Goal: Task Accomplishment & Management: Manage account settings

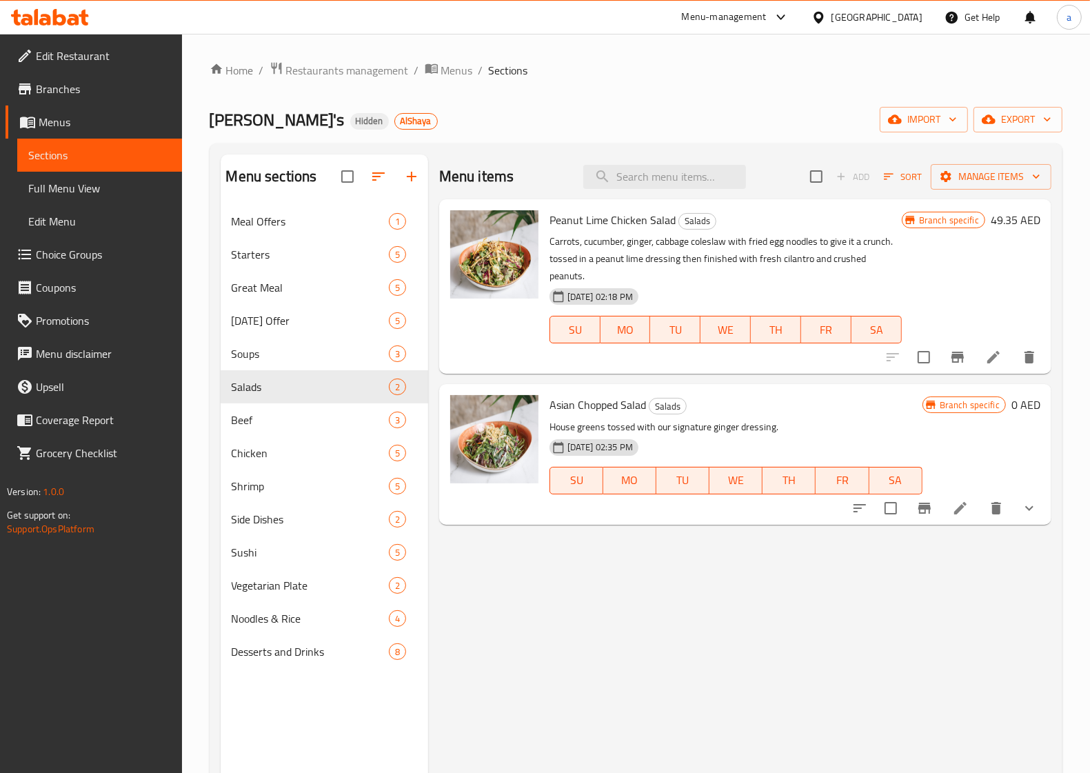
click at [59, 63] on span "Edit Restaurant" at bounding box center [103, 56] width 135 height 17
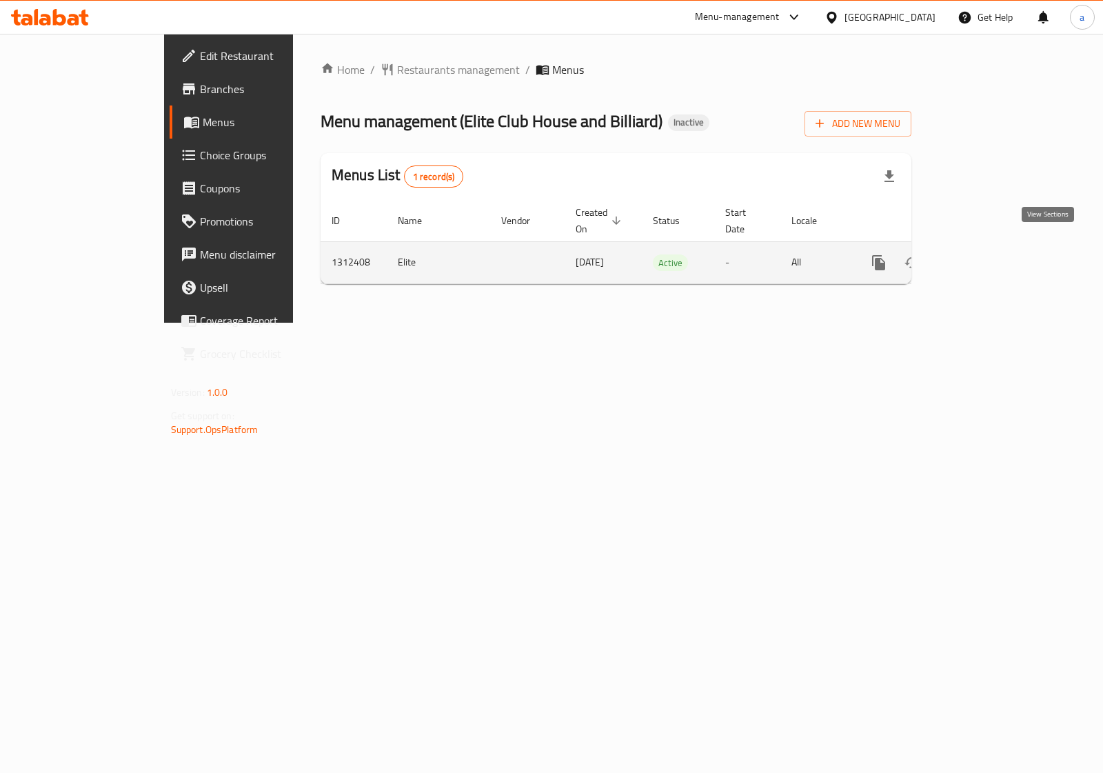
click at [986, 254] on icon "enhanced table" at bounding box center [978, 262] width 17 height 17
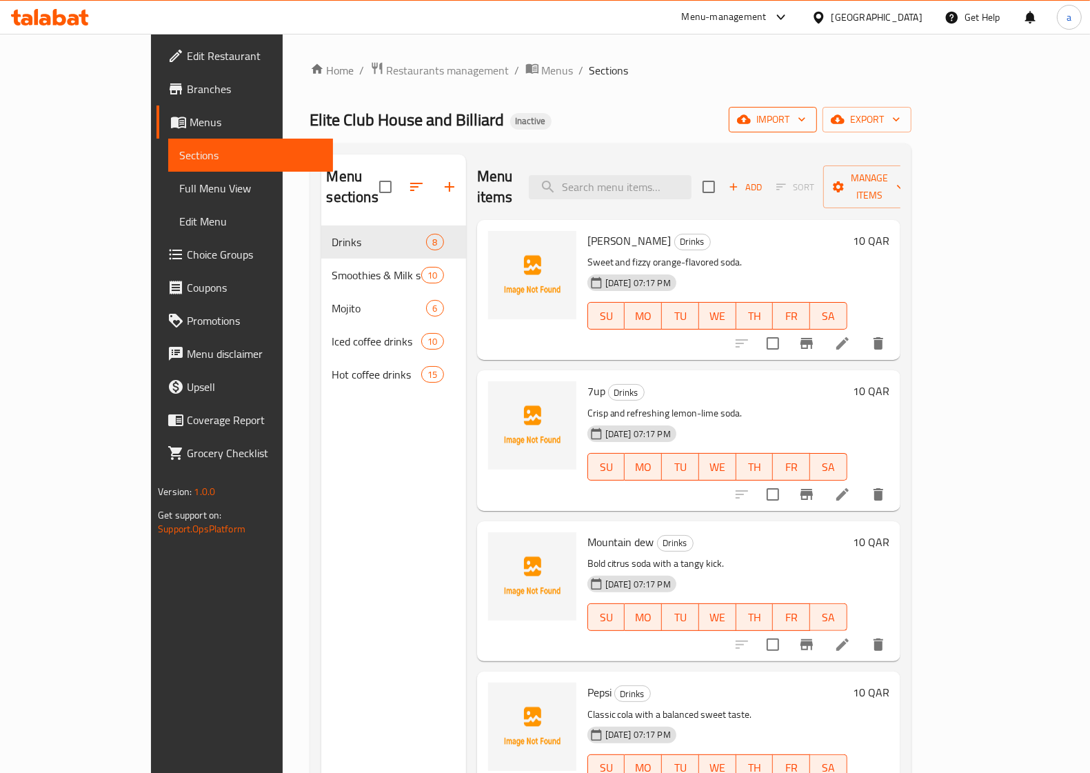
click at [806, 116] on span "import" at bounding box center [773, 119] width 66 height 17
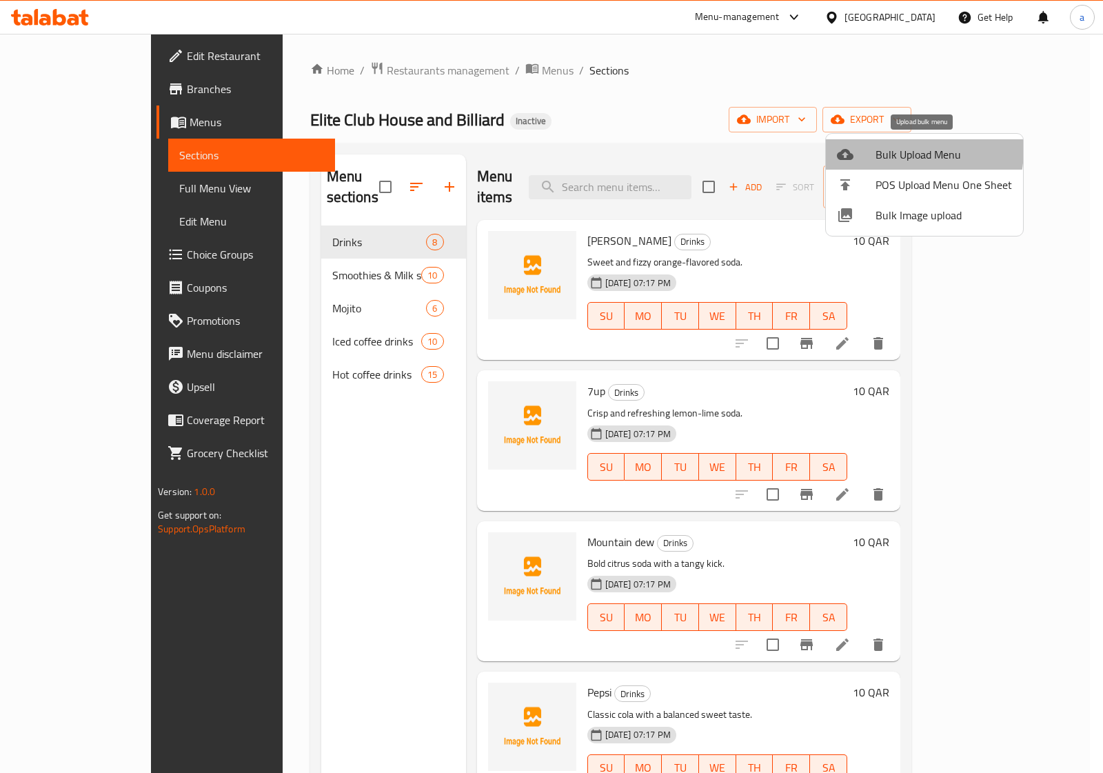
click at [907, 150] on span "Bulk Upload Menu" at bounding box center [943, 154] width 136 height 17
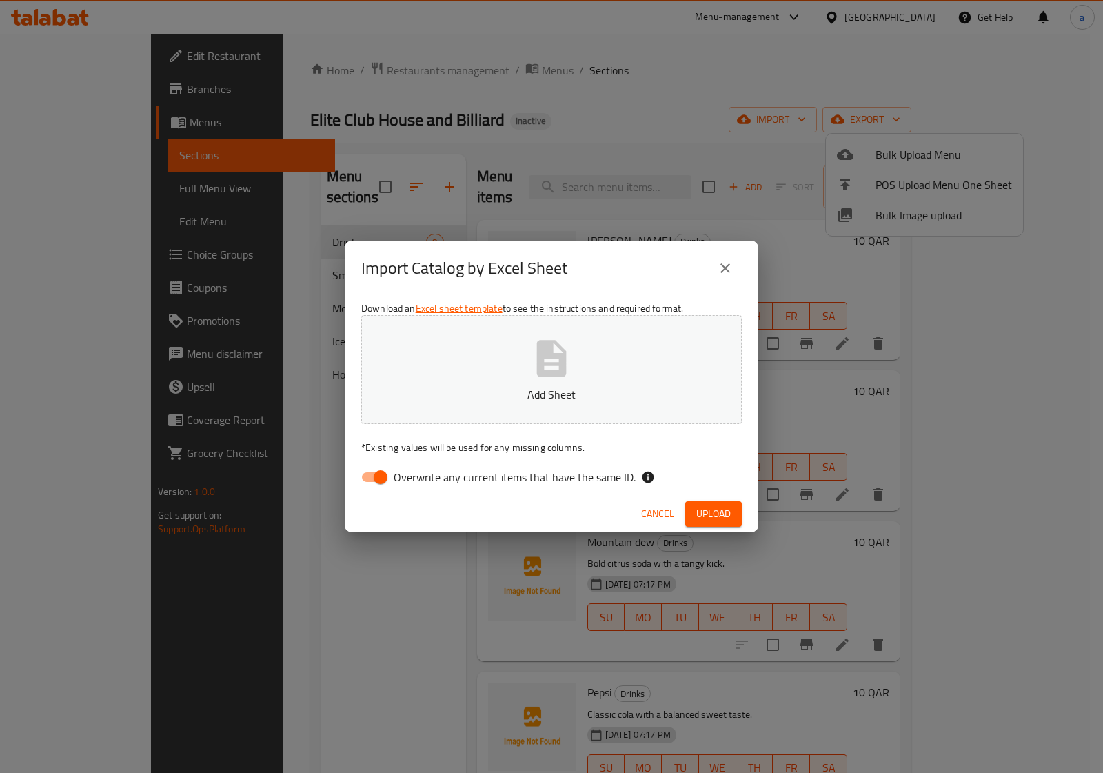
click at [372, 474] on input "Overwrite any current items that have the same ID." at bounding box center [380, 477] width 79 height 26
checkbox input "false"
click at [711, 514] on span "Upload" at bounding box center [713, 513] width 34 height 17
click at [715, 505] on span "Upload" at bounding box center [713, 513] width 34 height 17
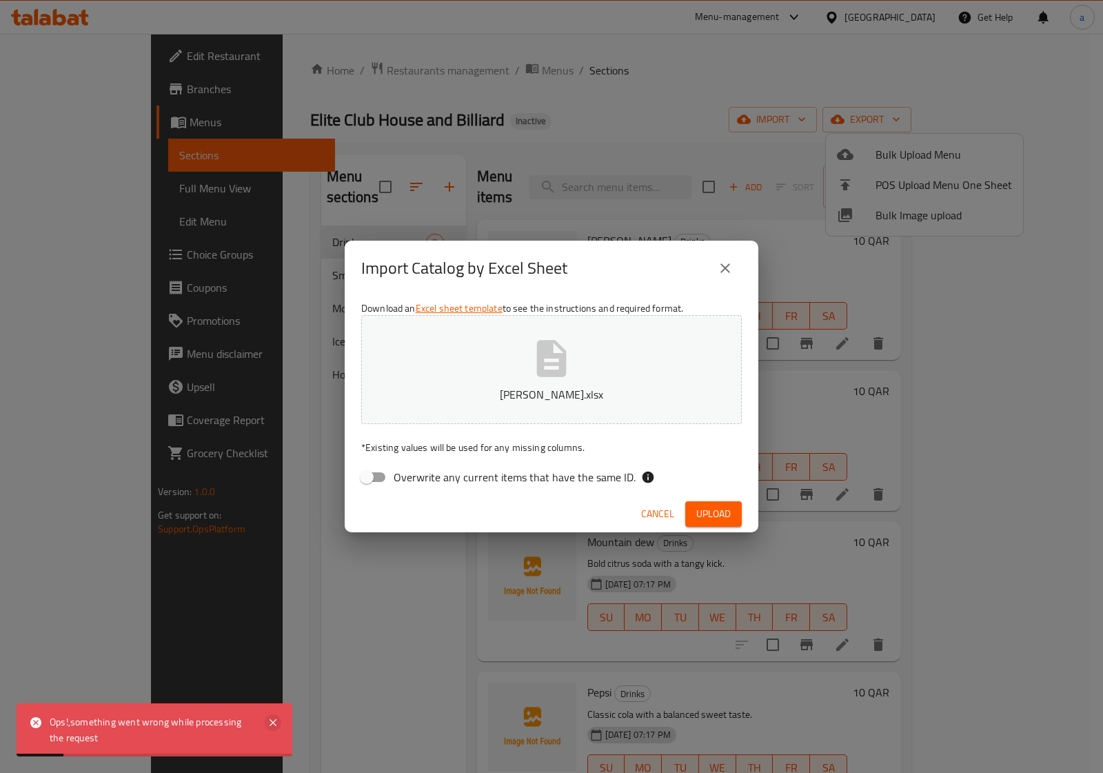
click at [267, 721] on icon at bounding box center [273, 722] width 17 height 17
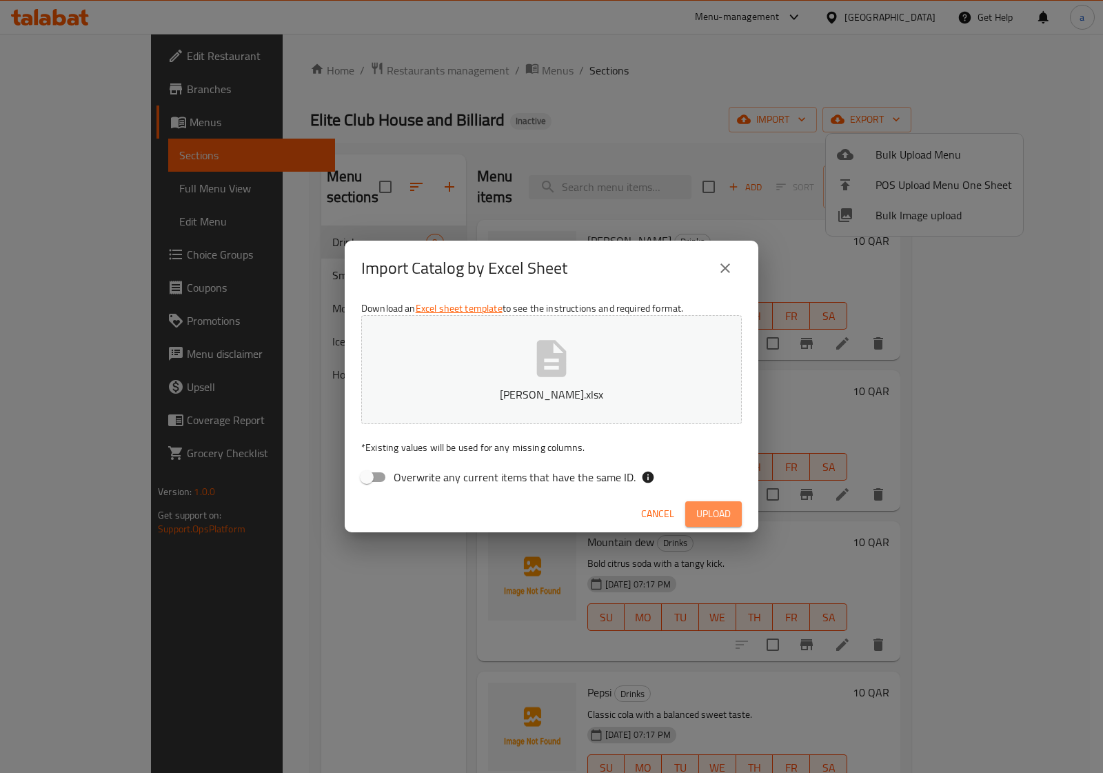
click at [698, 509] on span "Upload" at bounding box center [713, 513] width 34 height 17
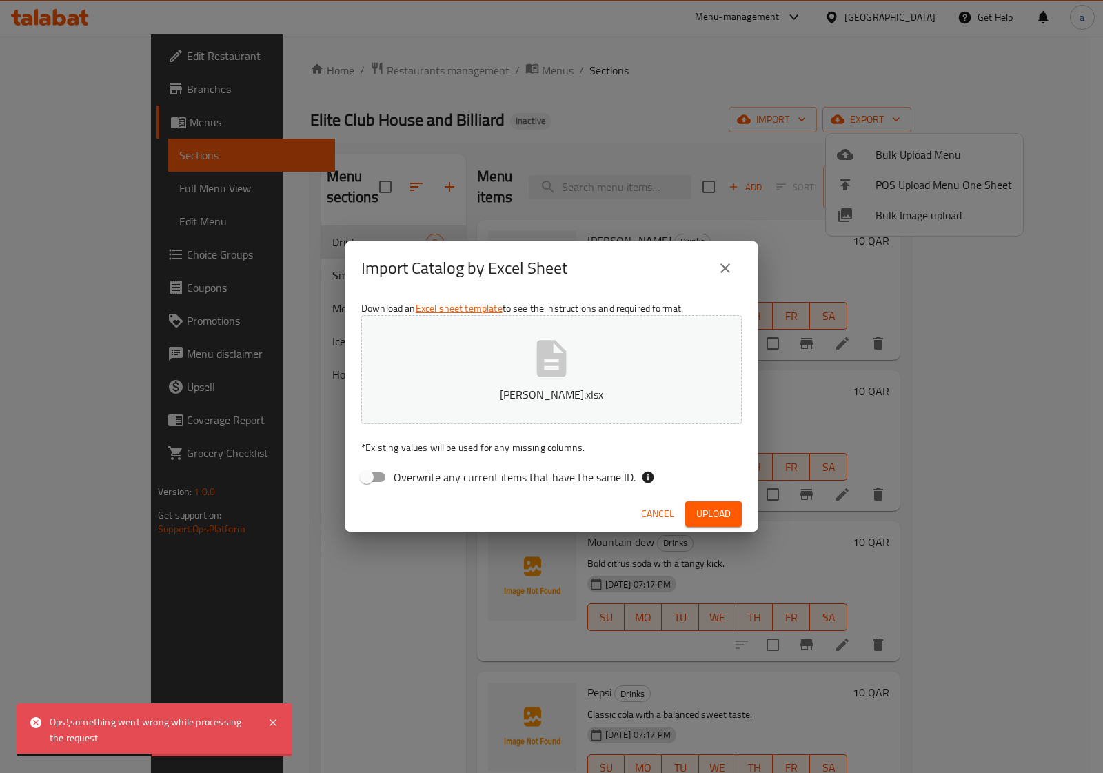
click at [718, 273] on icon "close" at bounding box center [725, 268] width 17 height 17
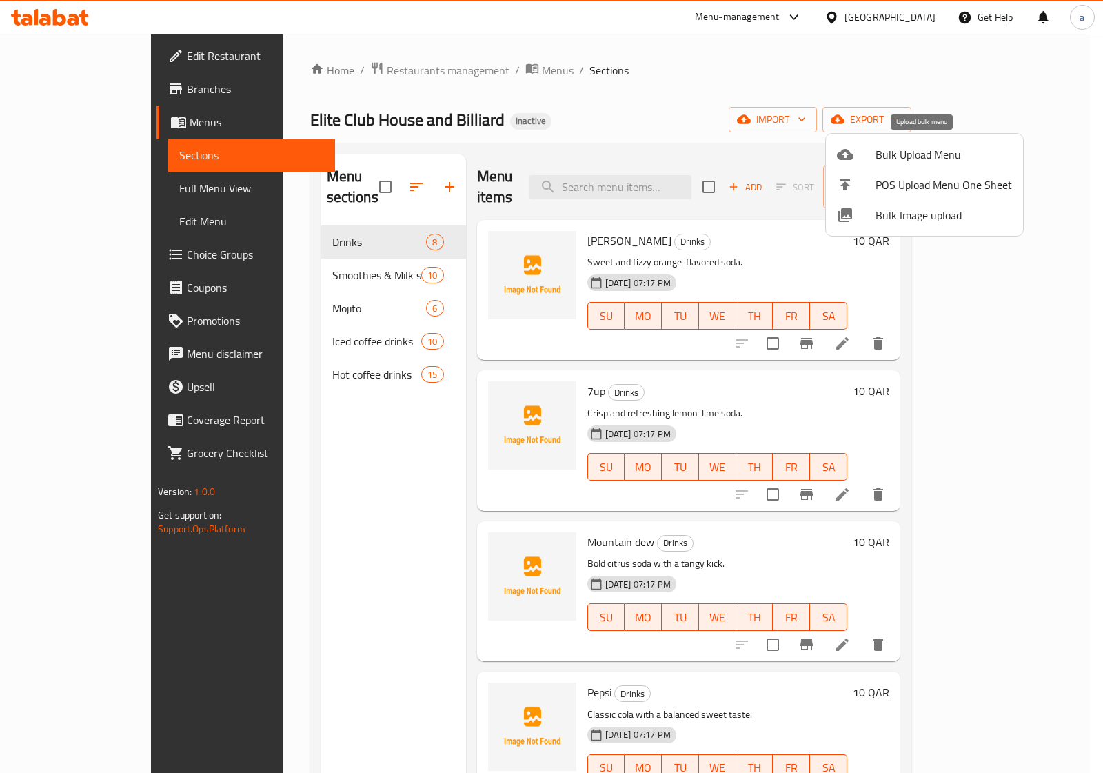
click at [880, 153] on span "Bulk Upload Menu" at bounding box center [943, 154] width 136 height 17
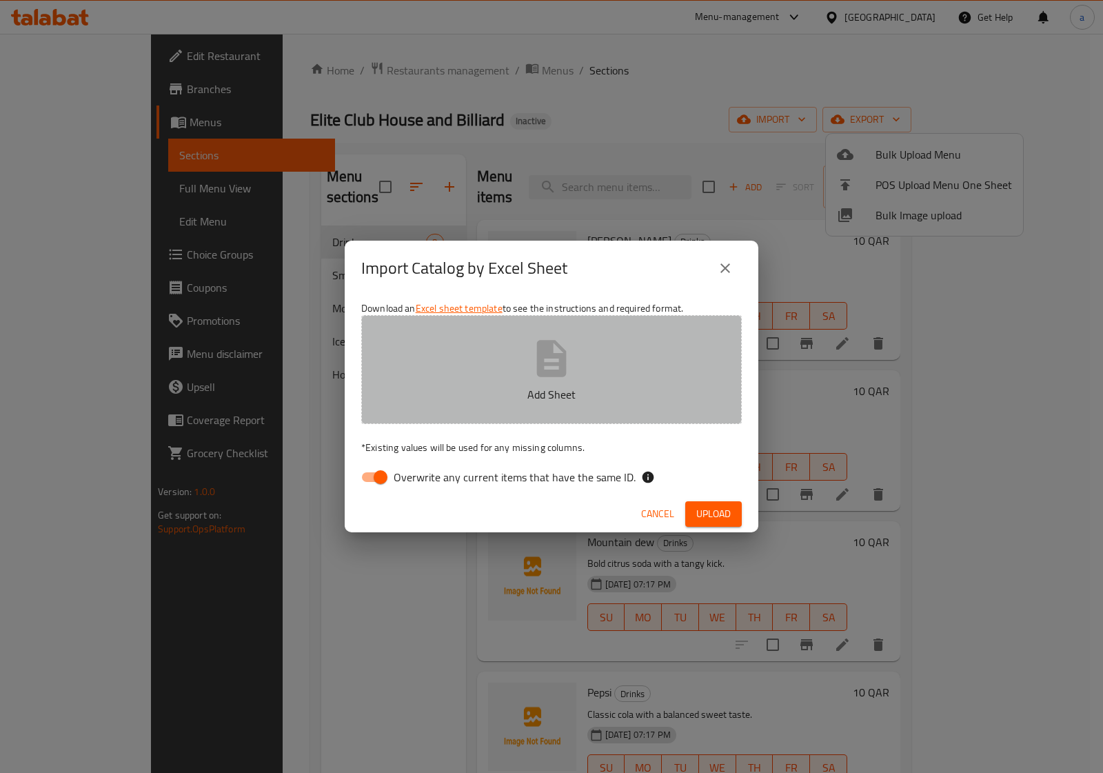
click at [553, 345] on icon "button" at bounding box center [551, 358] width 44 height 44
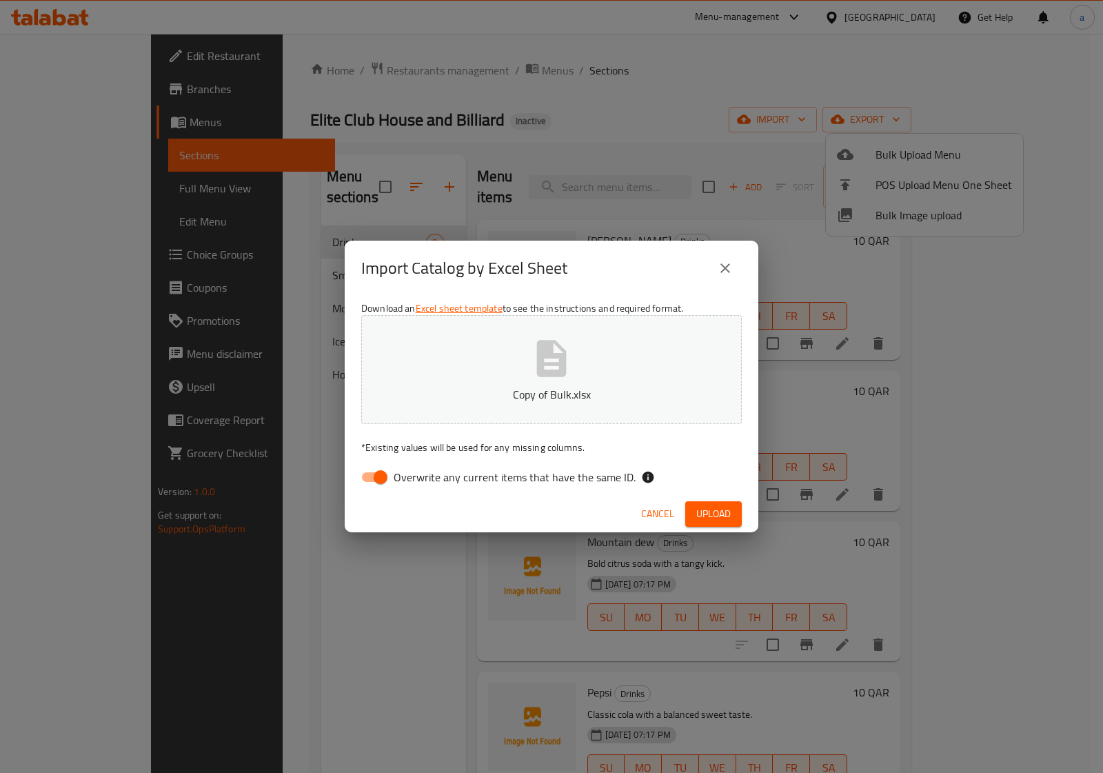
click at [436, 478] on span "Overwrite any current items that have the same ID." at bounding box center [515, 477] width 242 height 17
click at [420, 478] on input "Overwrite any current items that have the same ID." at bounding box center [380, 477] width 79 height 26
checkbox input "false"
click at [715, 505] on span "Upload" at bounding box center [713, 513] width 34 height 17
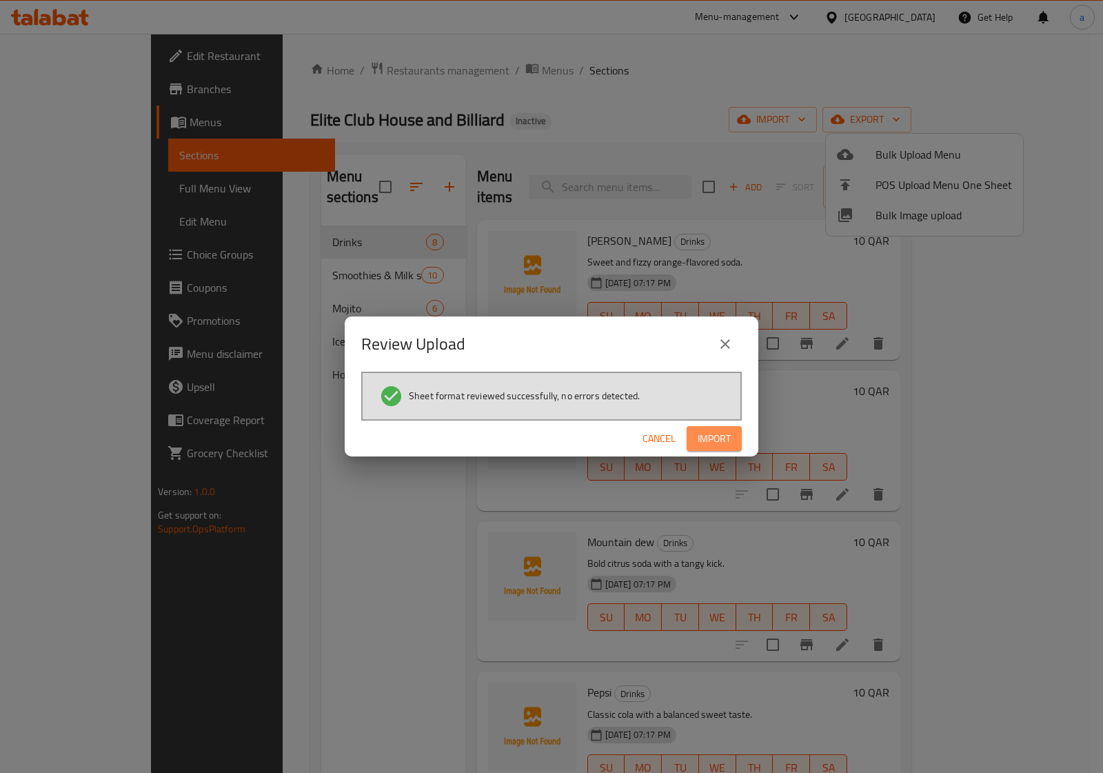
click at [724, 432] on span "Import" at bounding box center [714, 438] width 33 height 17
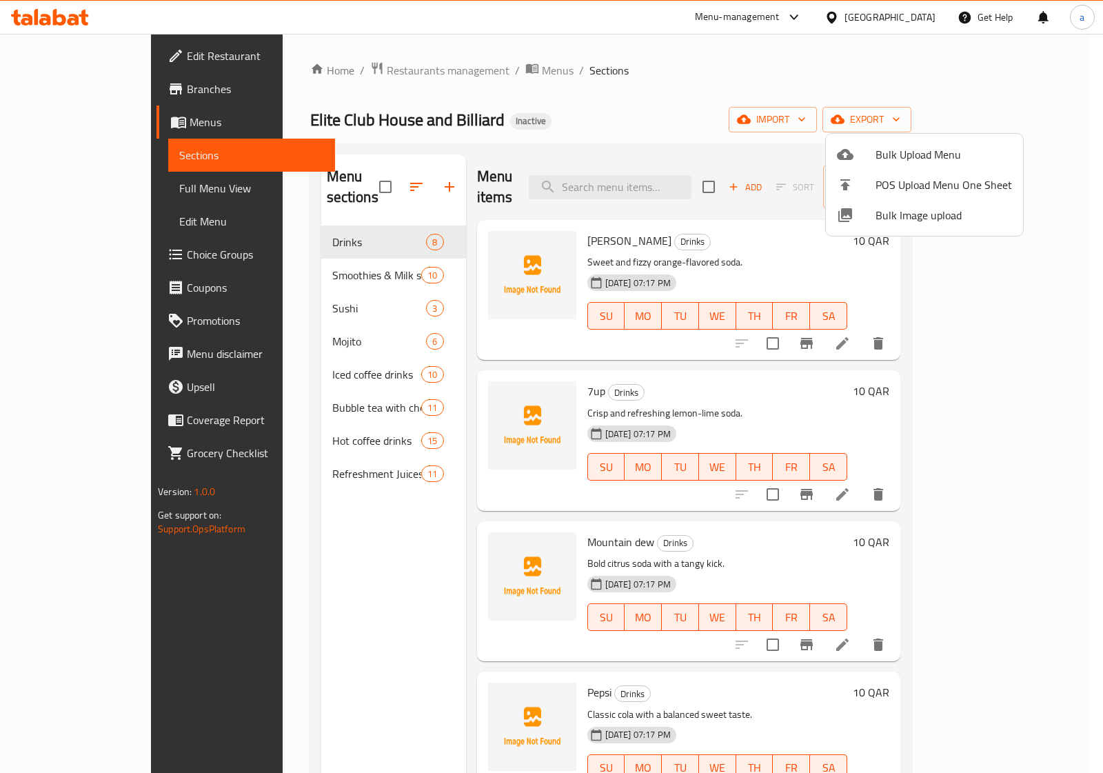
click at [326, 287] on div at bounding box center [551, 386] width 1103 height 773
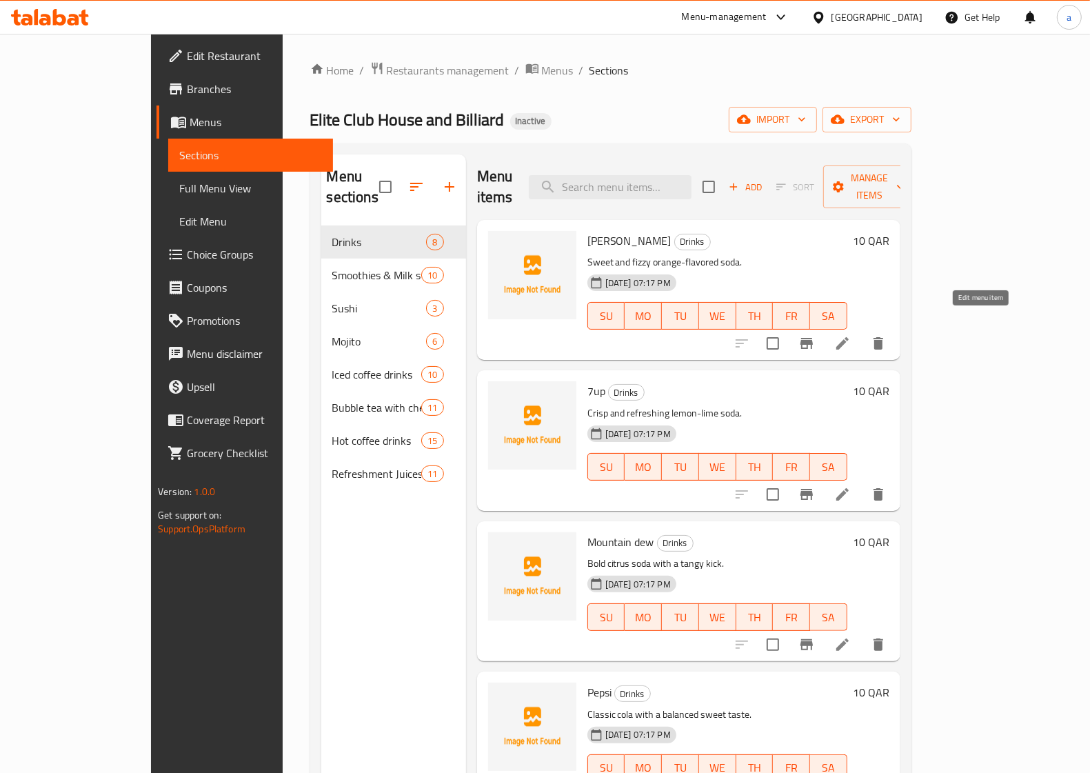
click at [851, 335] on icon at bounding box center [842, 343] width 17 height 17
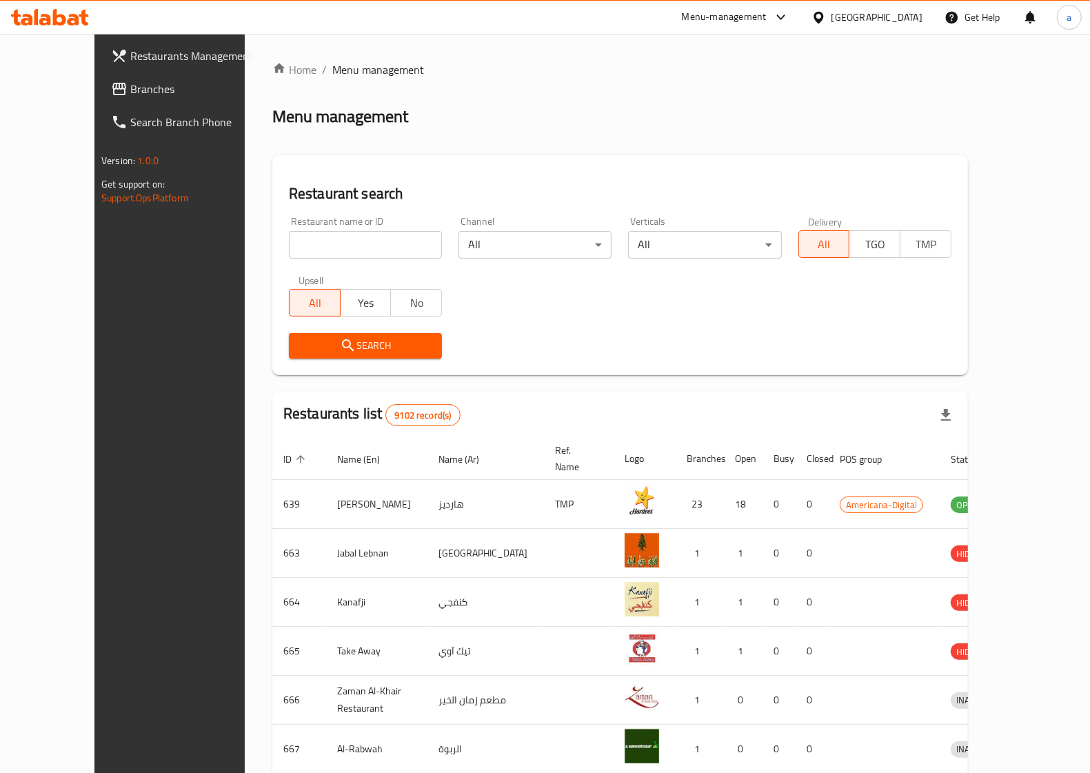
click at [130, 90] on span "Branches" at bounding box center [197, 89] width 135 height 17
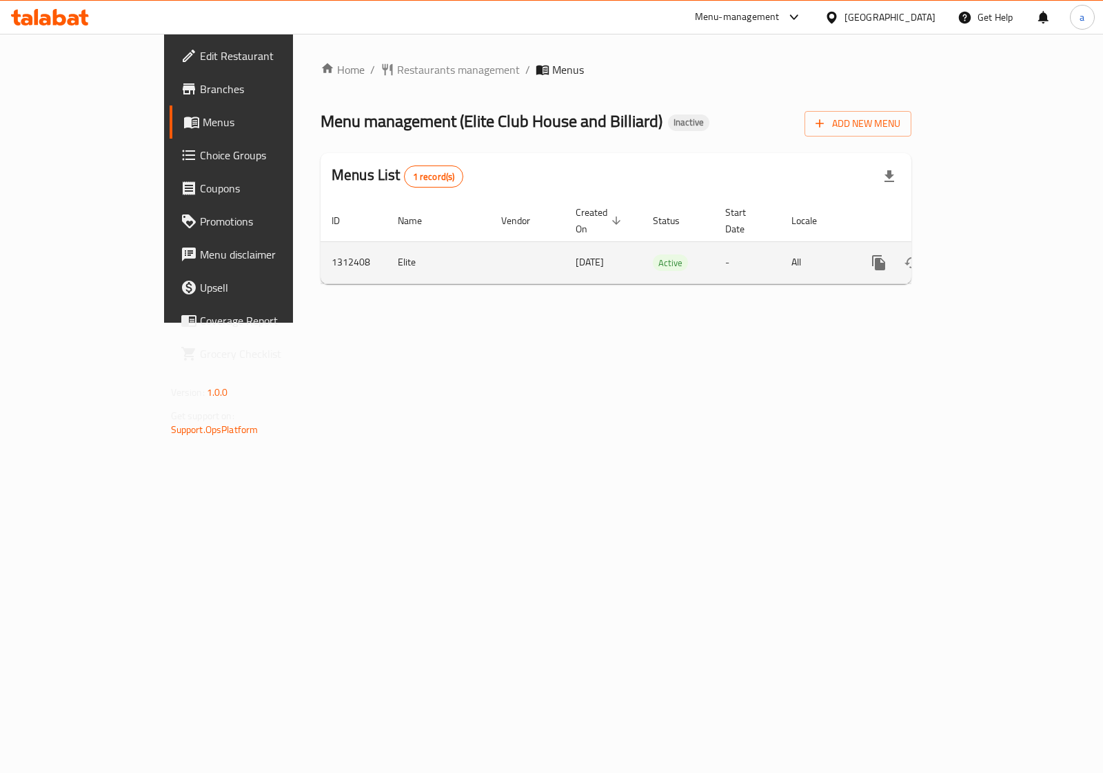
click at [995, 246] on link "enhanced table" at bounding box center [978, 262] width 33 height 33
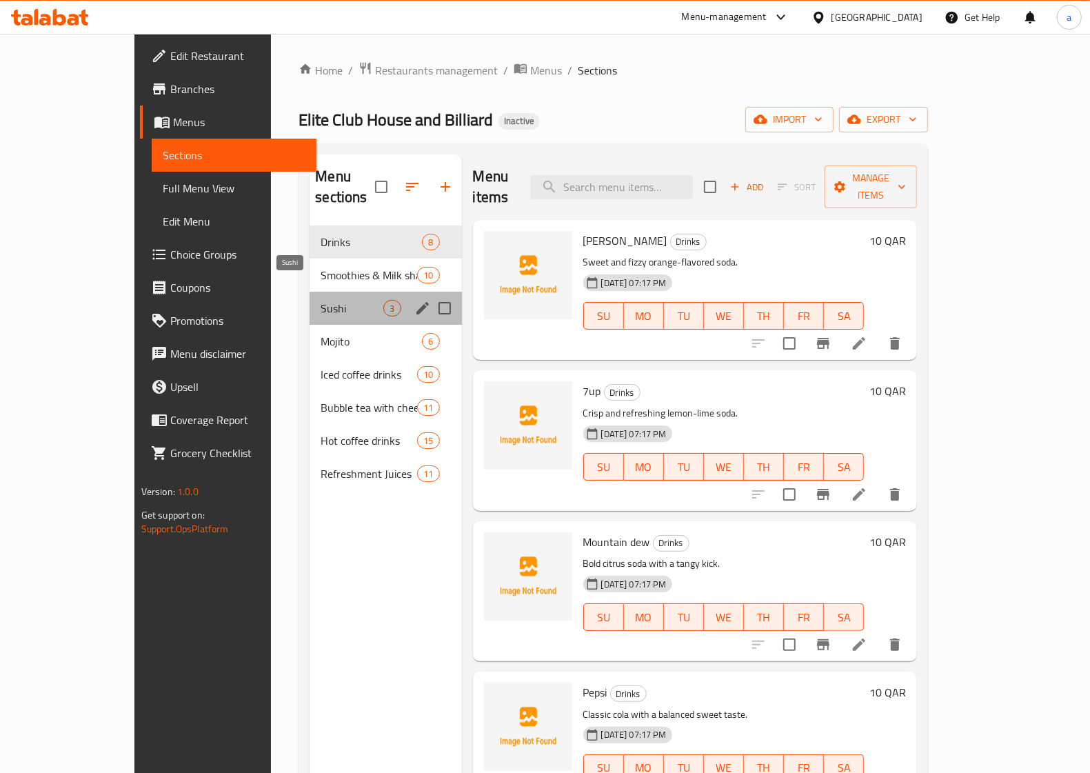
click at [321, 300] on span "Sushi" at bounding box center [352, 308] width 63 height 17
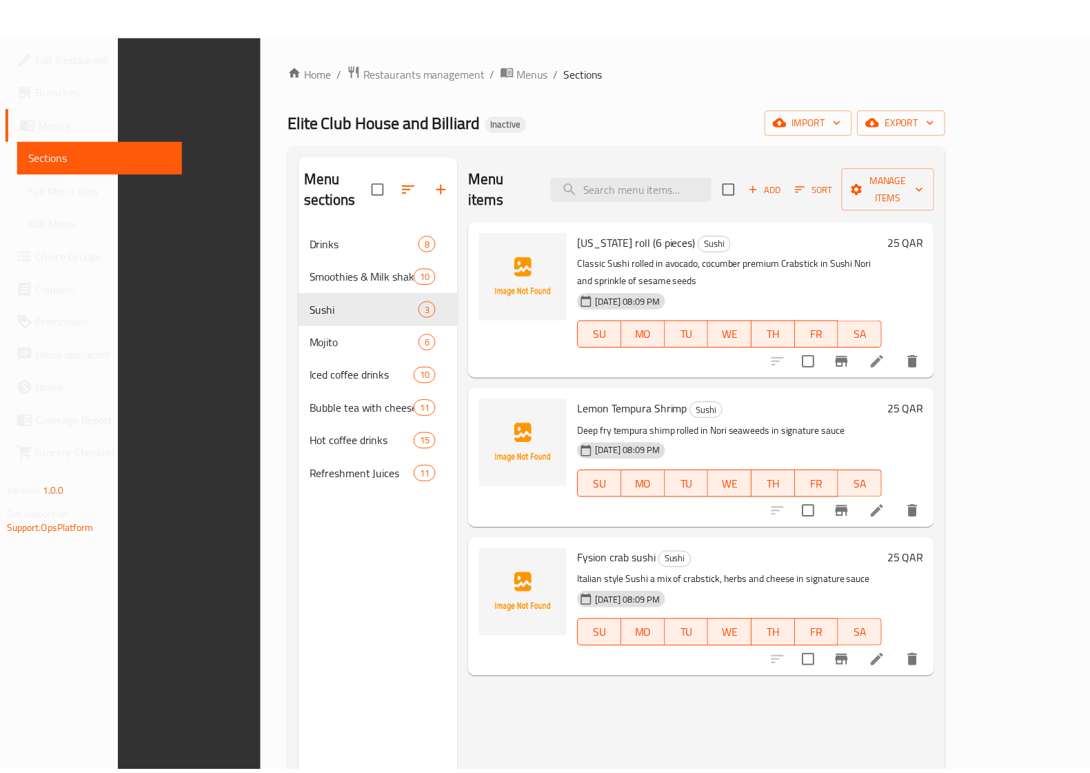
scroll to position [194, 0]
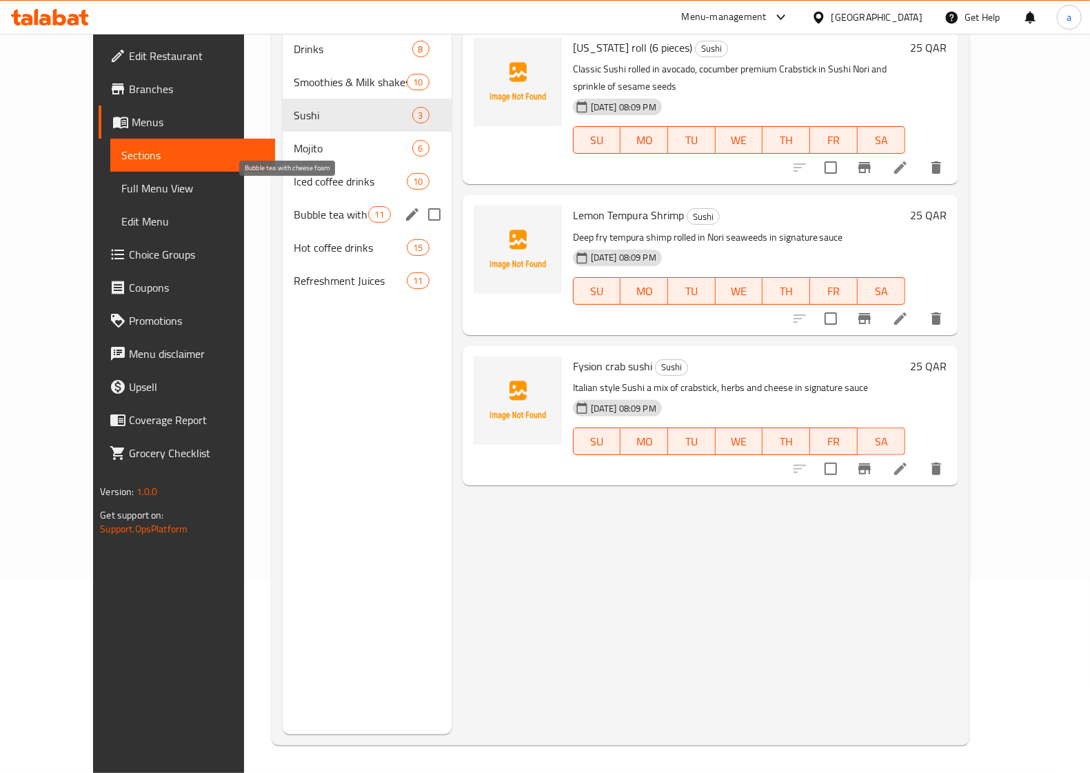
click at [307, 206] on span "Bubble tea with cheese foam" at bounding box center [331, 214] width 75 height 17
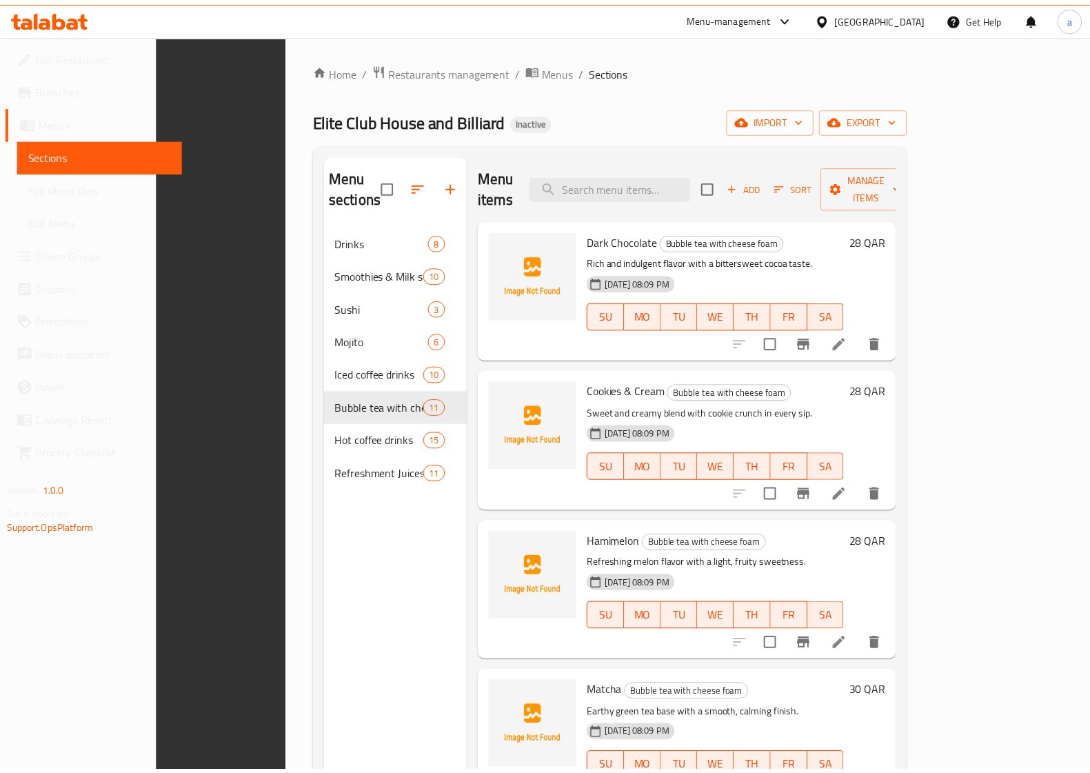
scroll to position [194, 0]
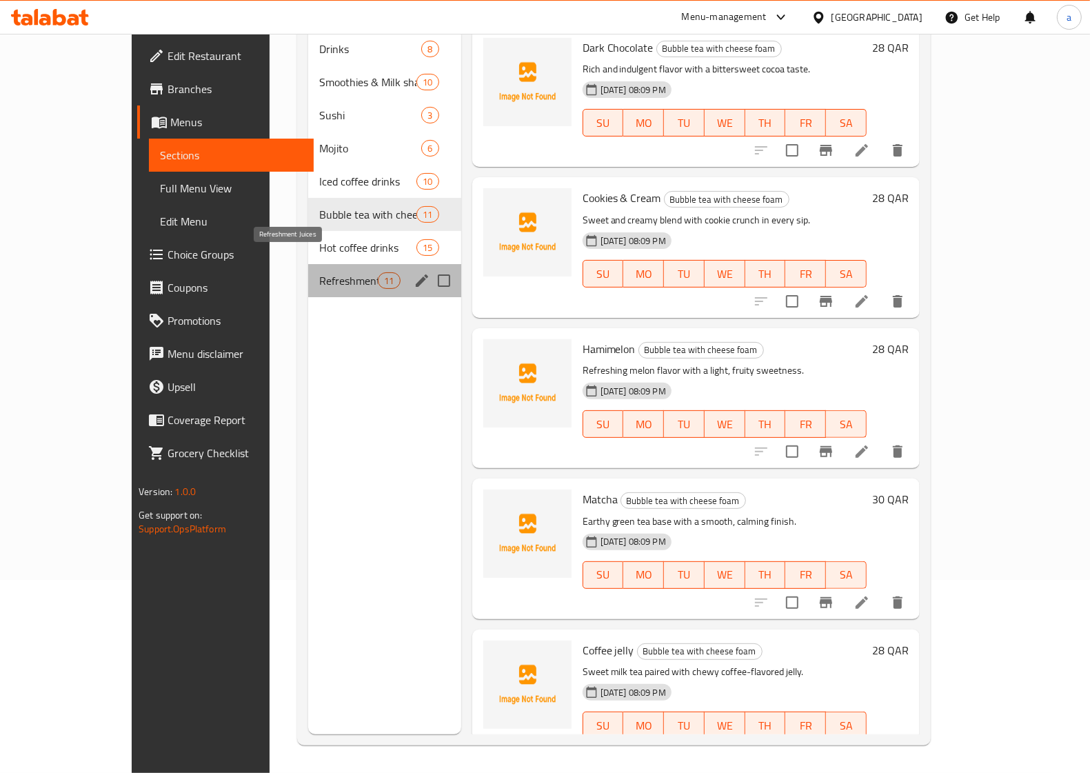
click at [319, 272] on span "Refreshment Juices" at bounding box center [348, 280] width 59 height 17
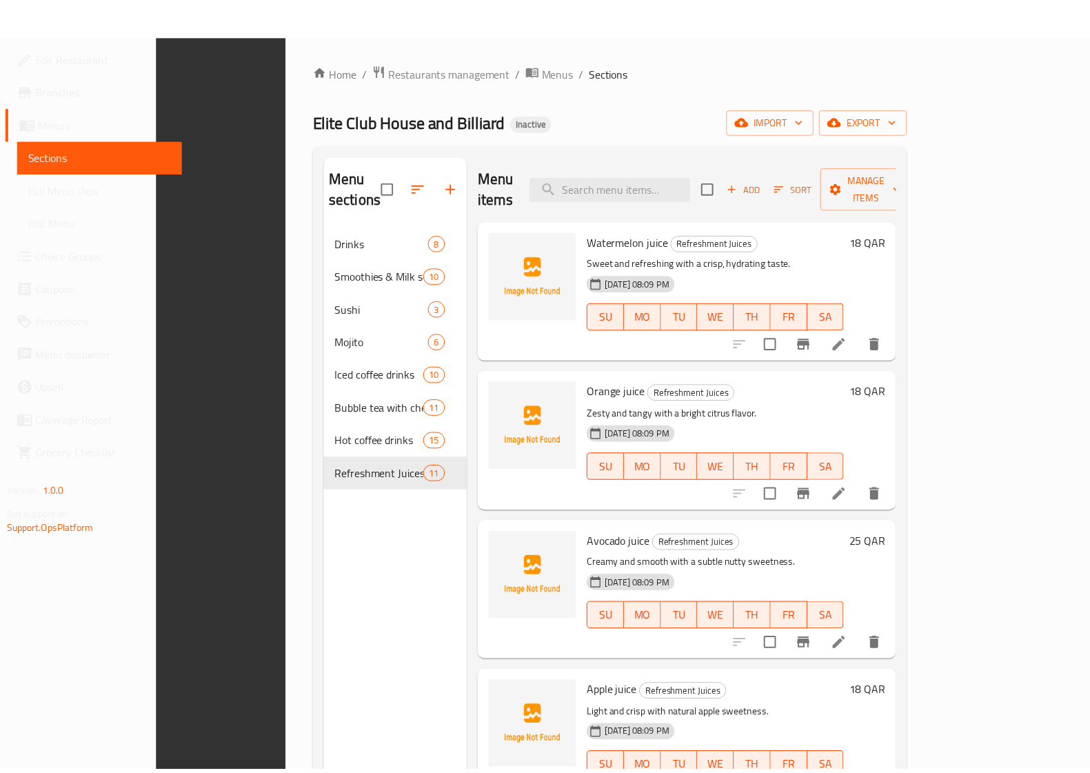
scroll to position [194, 0]
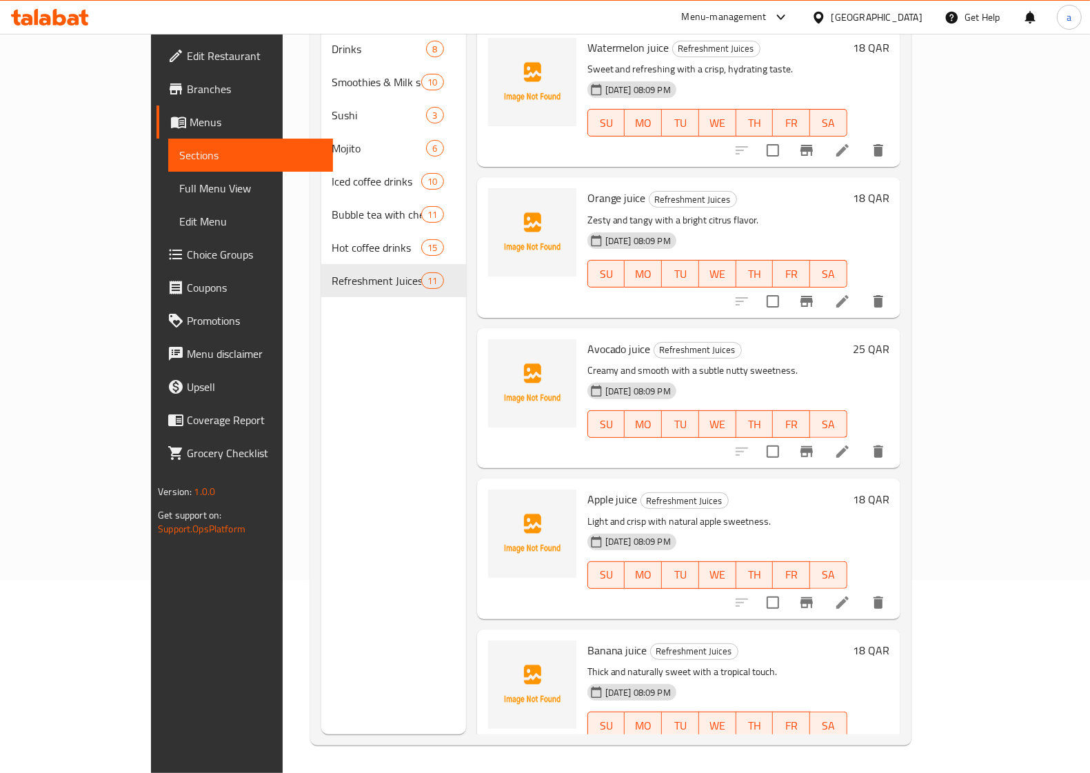
click at [326, 334] on div "Menu sections Drinks 8 Smoothies & Milk shakes 10 Sushi 3 Mojito 6 Iced coffee …" at bounding box center [393, 347] width 145 height 773
